Goal: Task Accomplishment & Management: Use online tool/utility

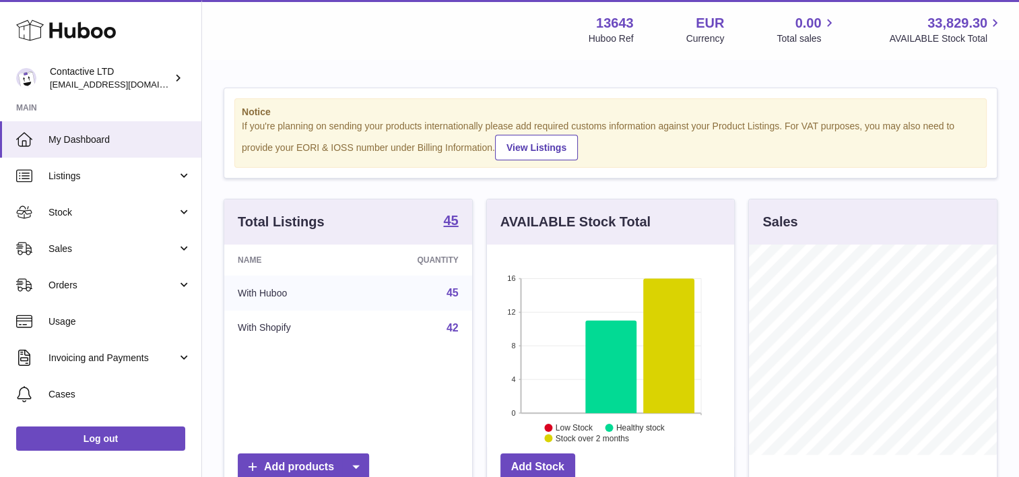
scroll to position [210, 248]
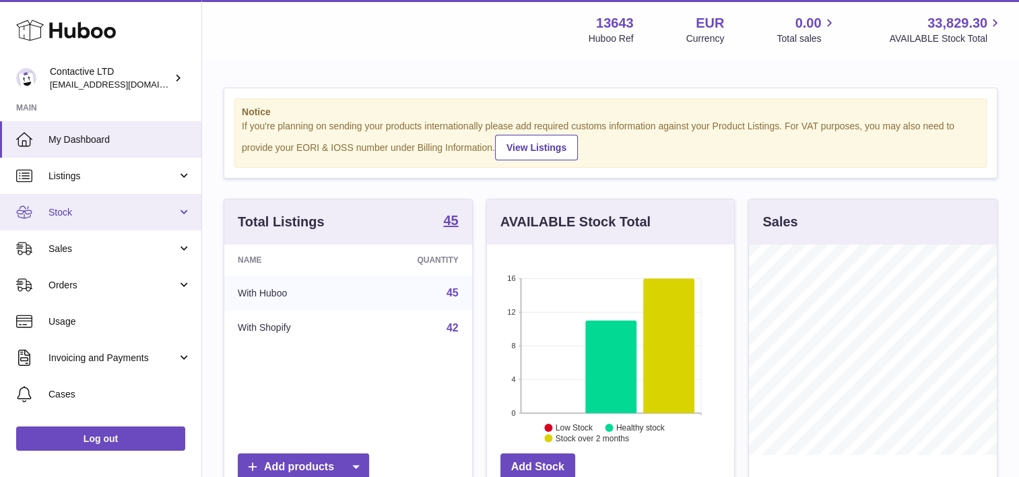
click at [92, 199] on link "Stock" at bounding box center [100, 212] width 201 height 36
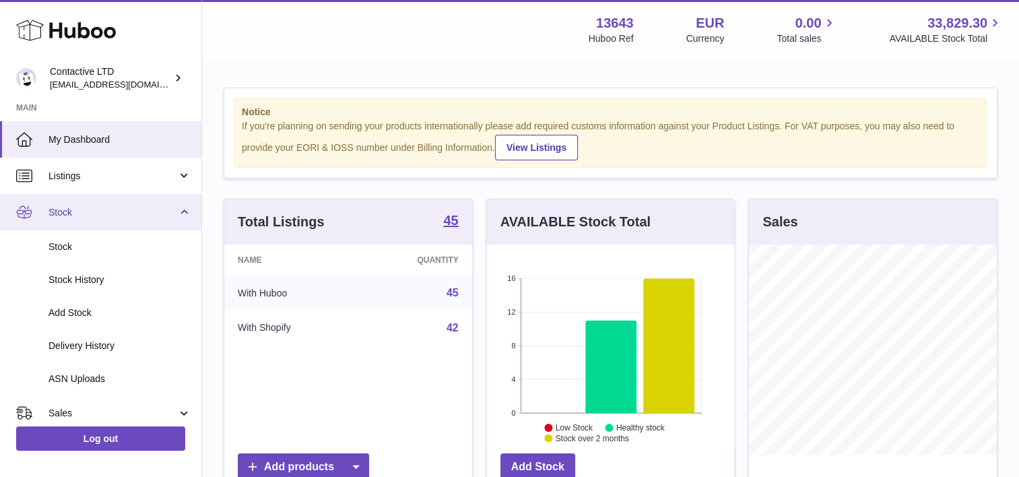
click at [92, 199] on link "Stock" at bounding box center [100, 212] width 201 height 36
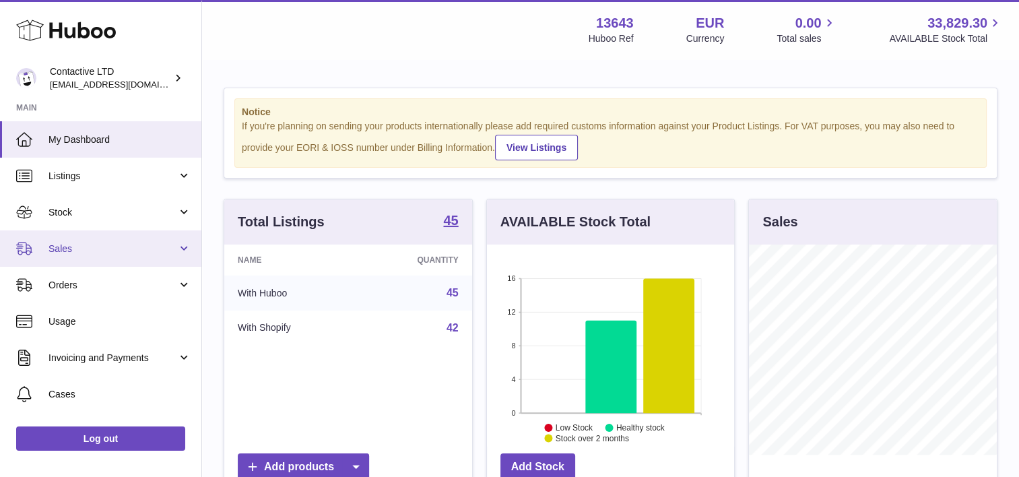
click at [86, 248] on span "Sales" at bounding box center [112, 248] width 129 height 13
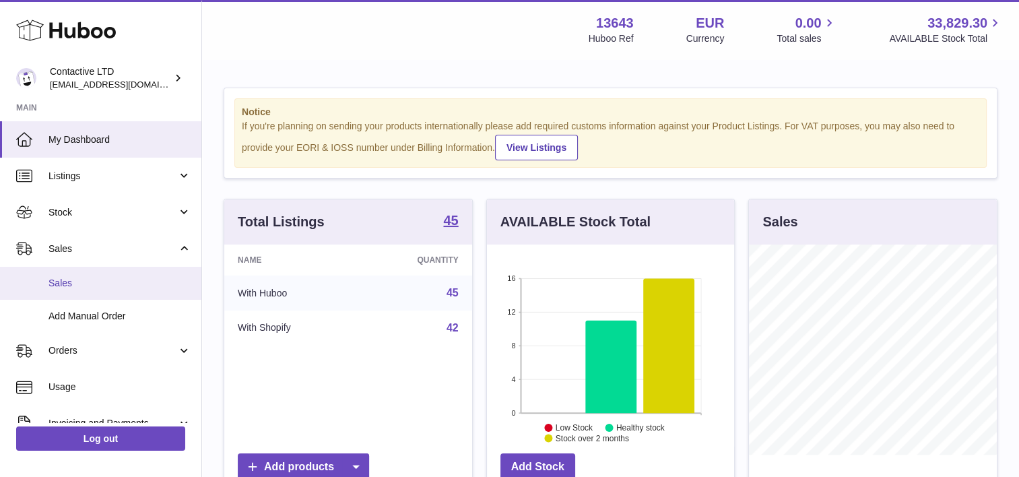
click at [88, 283] on span "Sales" at bounding box center [119, 283] width 143 height 13
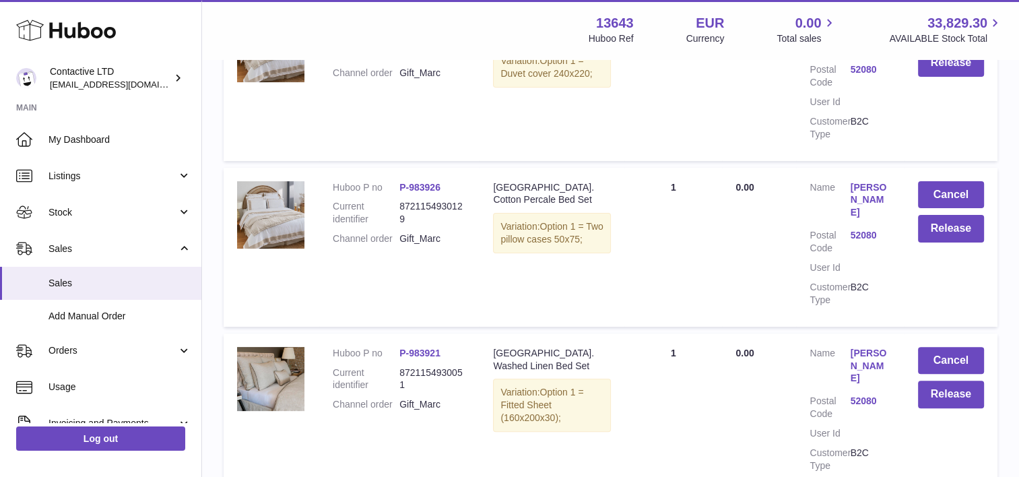
scroll to position [426, 0]
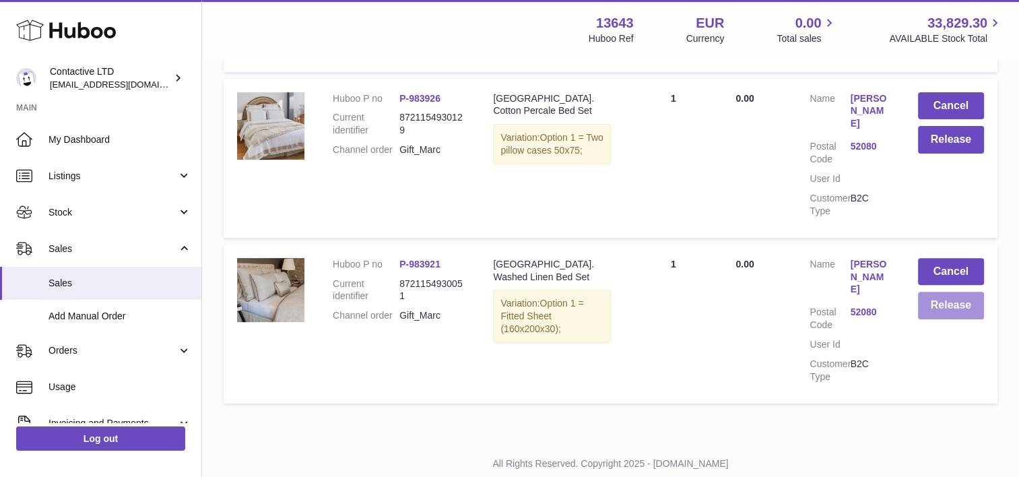
click at [981, 292] on button "Release" at bounding box center [951, 306] width 66 height 28
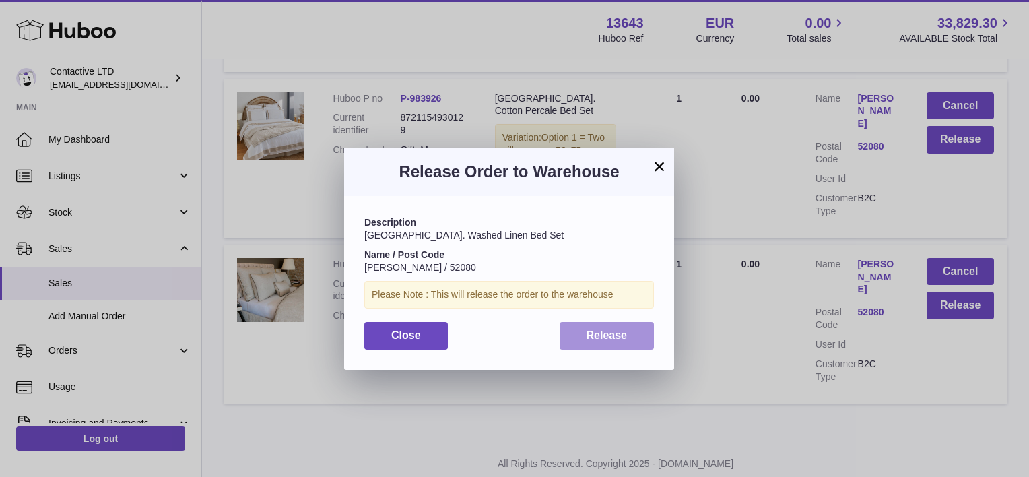
click at [618, 333] on span "Release" at bounding box center [607, 334] width 41 height 11
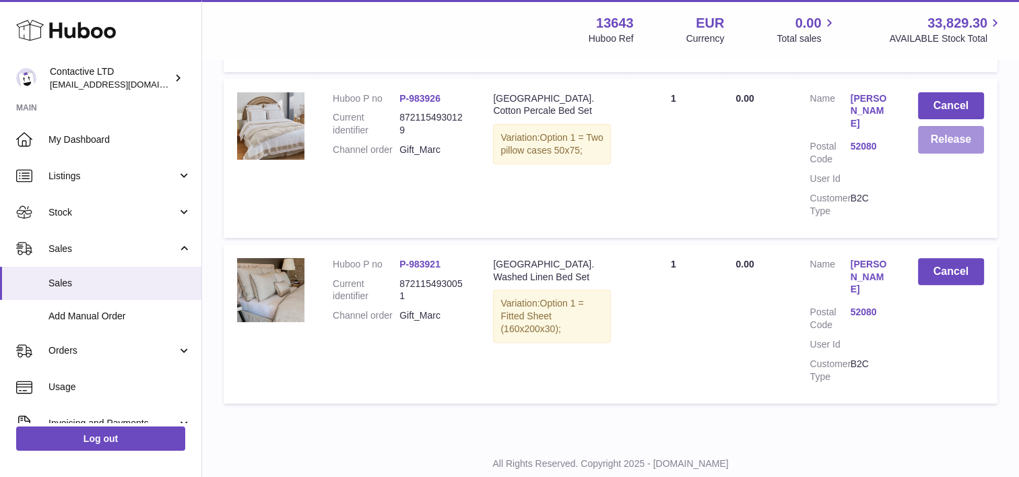
click at [957, 133] on button "Release" at bounding box center [951, 140] width 66 height 28
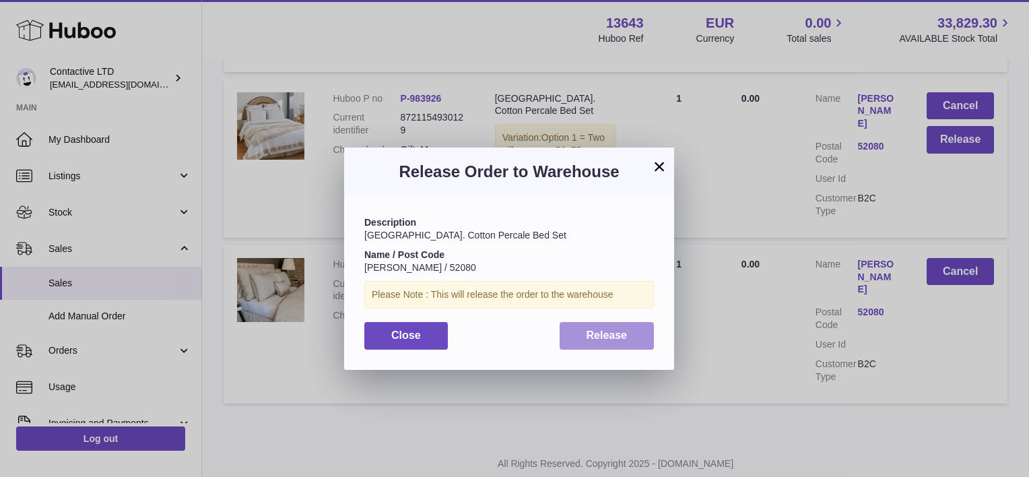
click at [585, 336] on button "Release" at bounding box center [607, 336] width 95 height 28
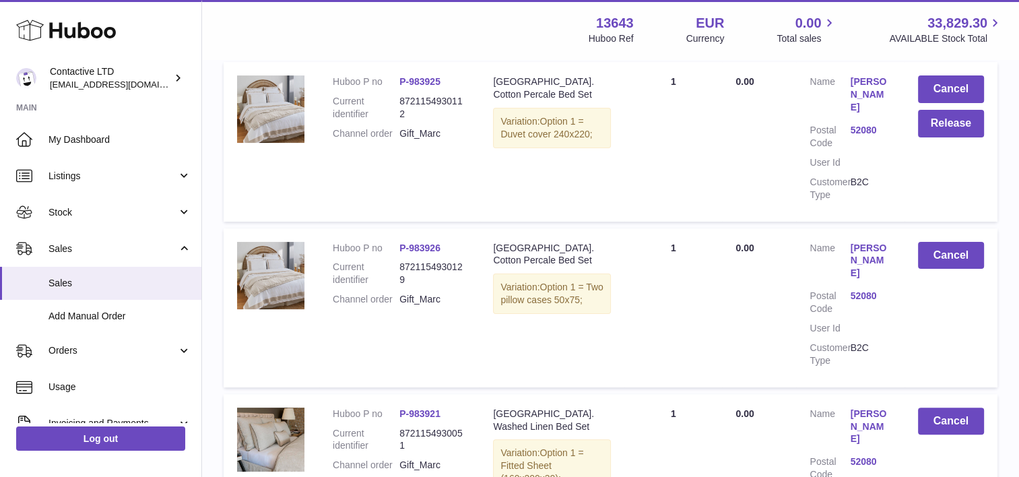
scroll to position [224, 0]
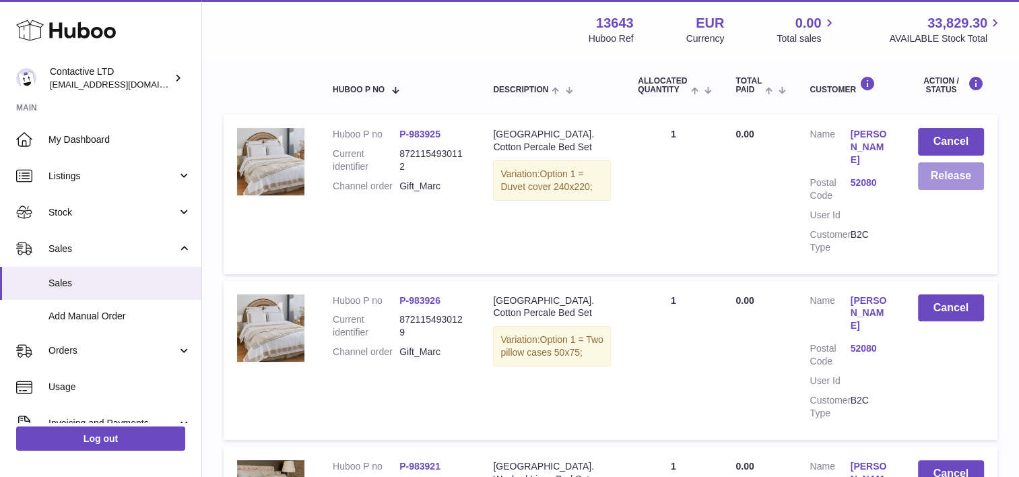
click at [950, 183] on button "Release" at bounding box center [951, 176] width 66 height 28
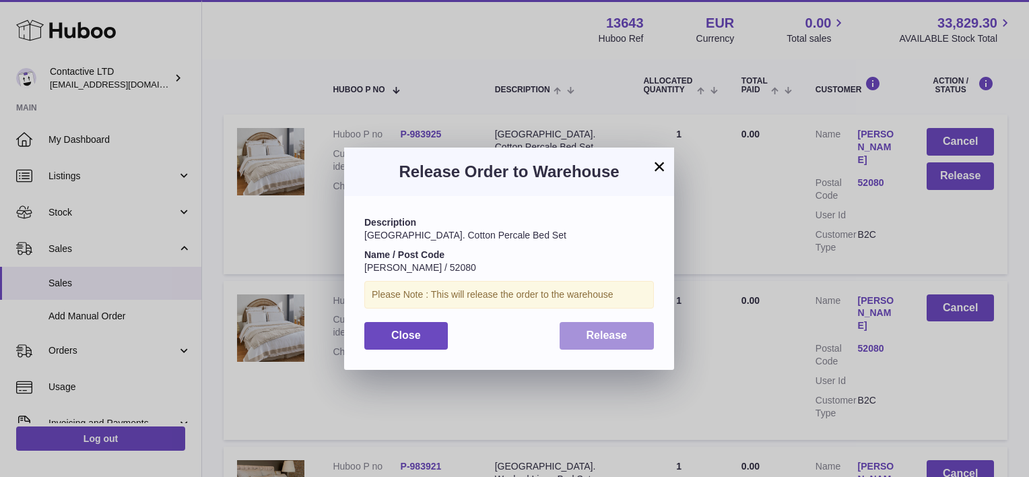
click at [641, 332] on button "Release" at bounding box center [607, 336] width 95 height 28
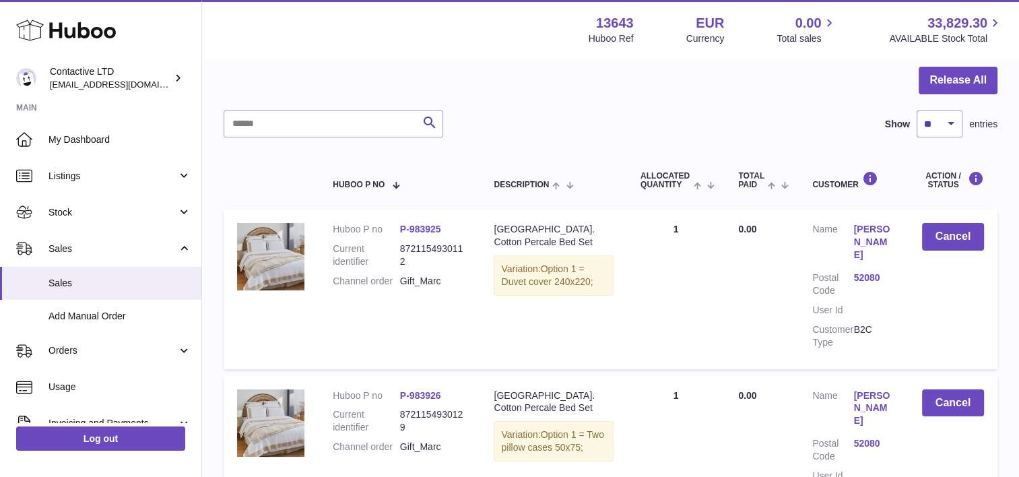
scroll to position [0, 0]
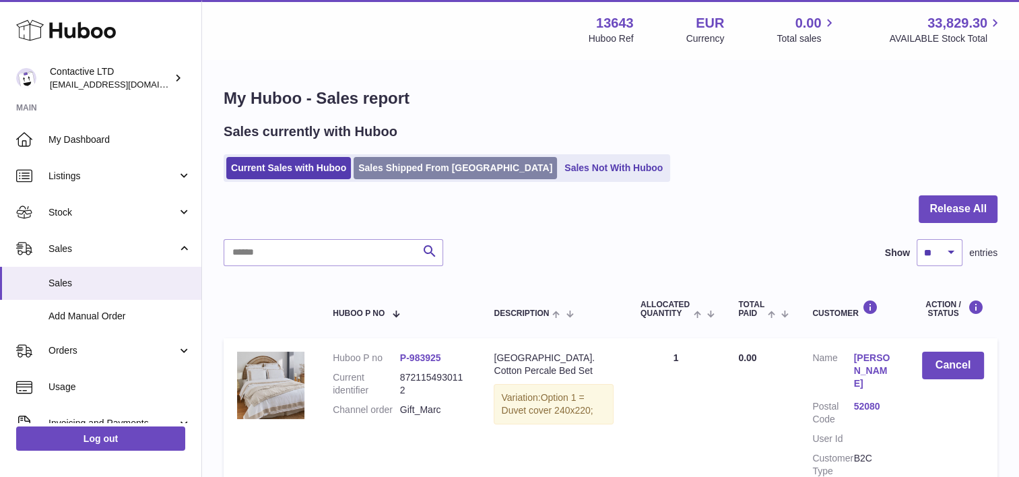
drag, startPoint x: 407, startPoint y: 170, endPoint x: 364, endPoint y: 171, distance: 43.1
click at [407, 170] on link "Sales Shipped From [GEOGRAPHIC_DATA]" at bounding box center [455, 168] width 203 height 22
